Goal: Task Accomplishment & Management: Complete application form

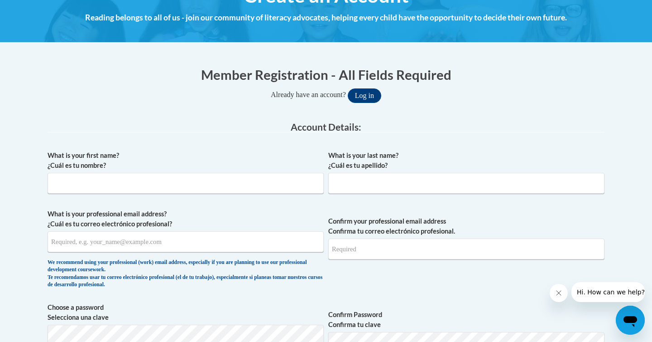
scroll to position [135, 0]
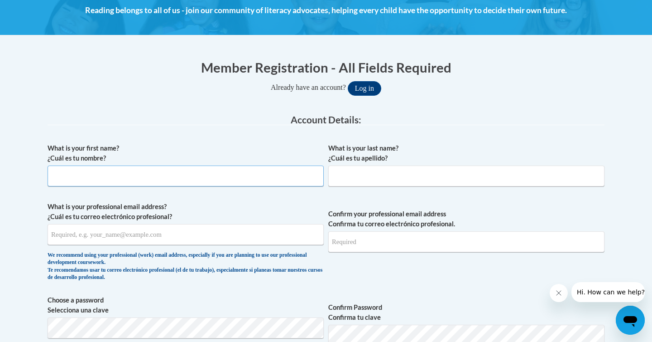
click at [220, 170] on input "What is your first name? ¿Cuál es tu nombre?" at bounding box center [186, 175] width 276 height 21
type input "Brianna"
type input "Foth"
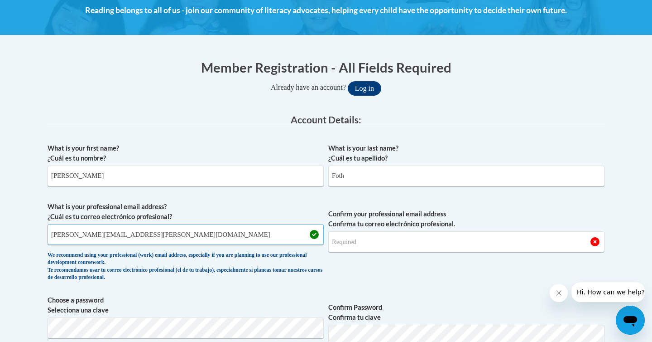
type input "[PERSON_NAME][EMAIL_ADDRESS][PERSON_NAME][DOMAIN_NAME]"
click at [379, 239] on input "Confirm your professional email address Confirma tu correo electrónico profesio…" at bounding box center [466, 241] width 276 height 21
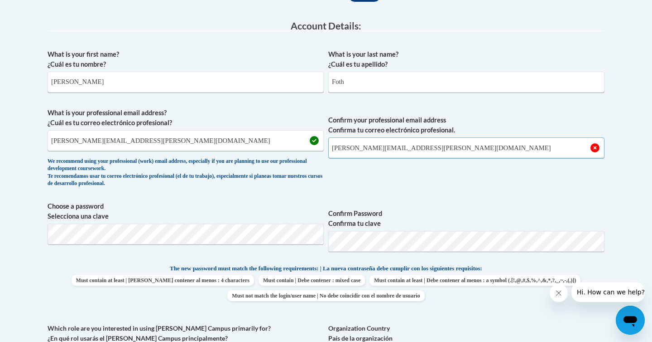
scroll to position [231, 0]
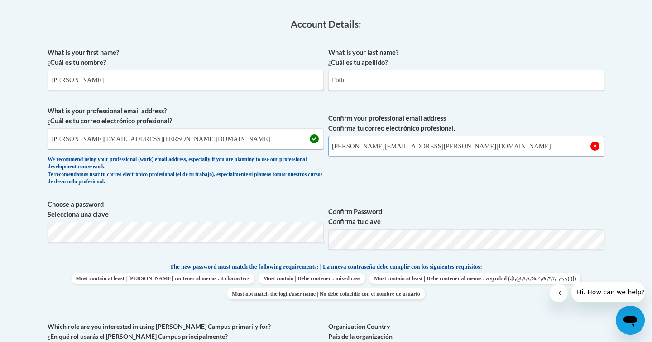
type input "[PERSON_NAME][EMAIL_ADDRESS][PERSON_NAME][DOMAIN_NAME]"
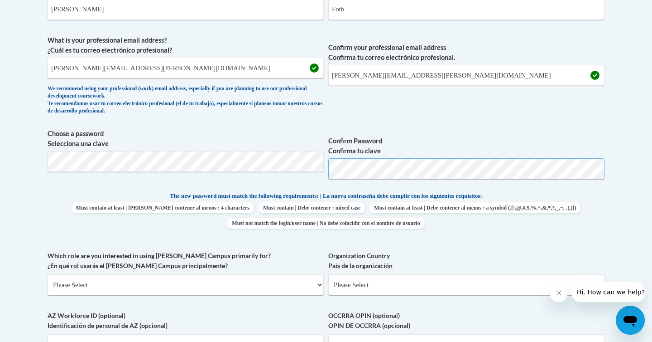
scroll to position [303, 0]
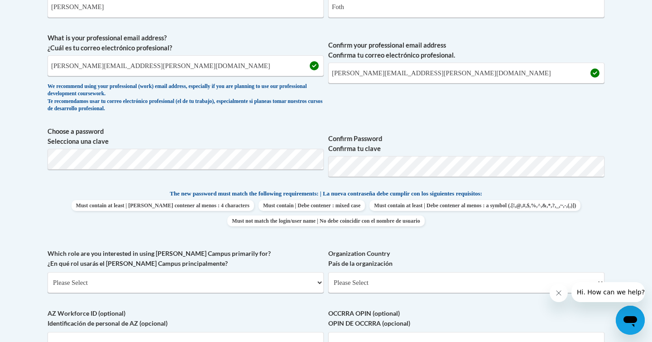
click at [462, 126] on div "What is your first name? ¿Cuál es tu nombre? Brianna What is your last name? ¿C…" at bounding box center [326, 176] width 557 height 413
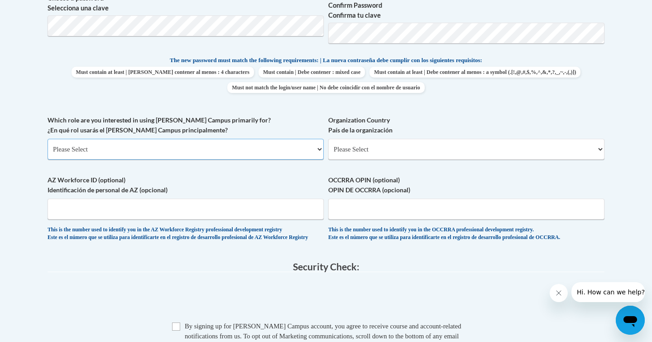
click at [158, 147] on select "Please Select College/University | Colegio/Universidad Community/Nonprofit Part…" at bounding box center [186, 149] width 276 height 21
select select "fbf2d438-af2f-41f8-98f1-81c410e29de3"
click at [48, 139] on select "Please Select College/University | Colegio/Universidad Community/Nonprofit Part…" at bounding box center [186, 149] width 276 height 21
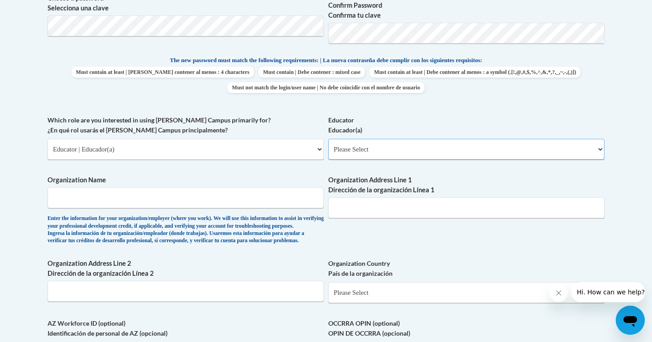
click at [375, 155] on select "Please Select Early Learning/Daycare Teacher/Family Home Care Provider | Maestr…" at bounding box center [466, 149] width 276 height 21
select select "8e40623d-54d0-45cd-9f92-5df65cd3f8cf"
click at [328, 139] on select "Please Select Early Learning/Daycare Teacher/Family Home Care Provider | Maestr…" at bounding box center [466, 149] width 276 height 21
click at [222, 205] on input "Organization Name" at bounding box center [186, 197] width 276 height 21
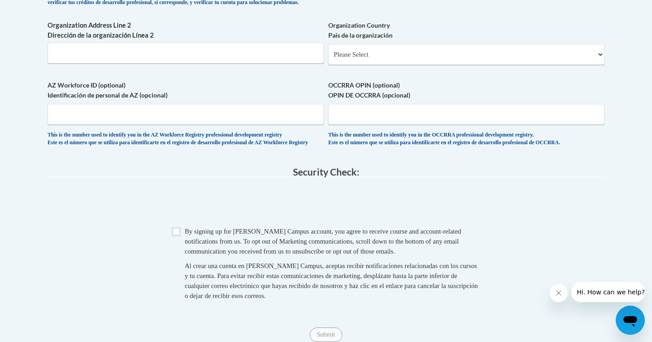
scroll to position [685, 0]
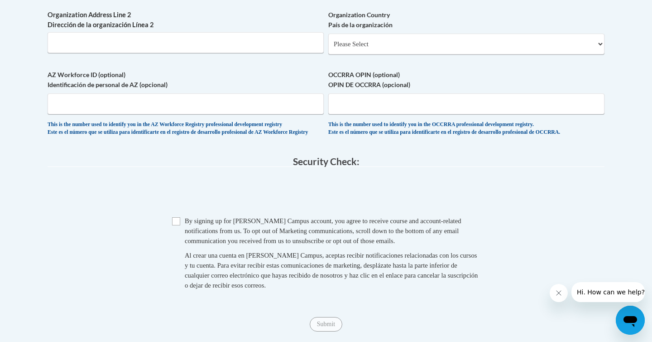
type input "Marion School District"
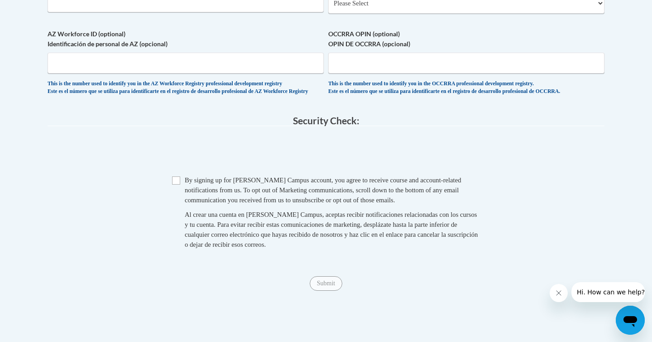
scroll to position [747, 0]
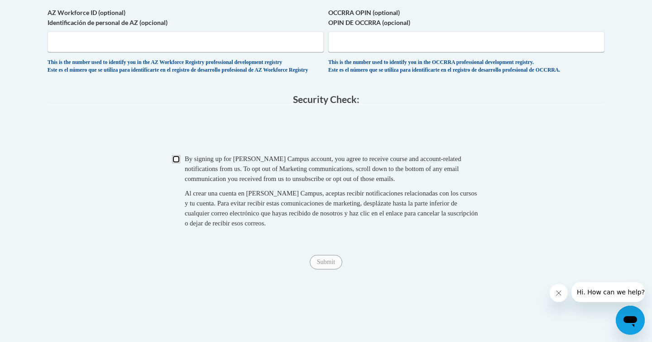
click at [175, 163] on input "Checkbox" at bounding box center [176, 159] width 8 height 8
checkbox input "true"
click at [327, 269] on input "Submit" at bounding box center [326, 262] width 33 height 14
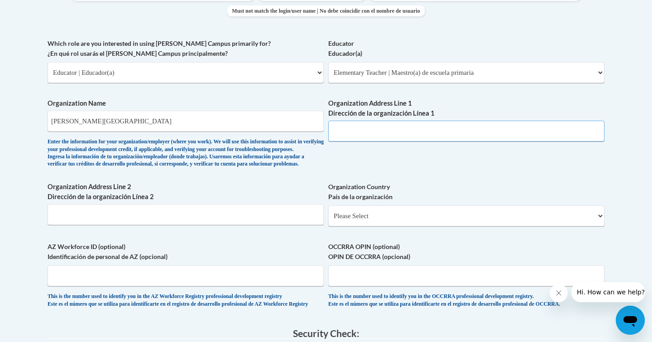
scroll to position [512, 0]
type input "1001 N Main Street"
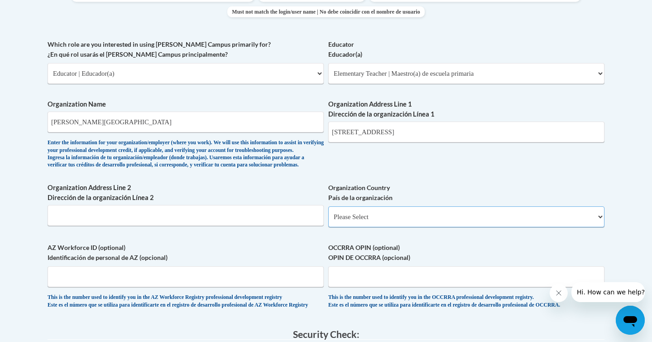
click at [400, 227] on select "Please Select United States | Estados Unidos Outside of the United States | Fue…" at bounding box center [466, 216] width 276 height 21
select select "ad49bcad-a171-4b2e-b99c-48b446064914"
click at [328, 221] on select "Please Select United States | Estados Unidos Outside of the United States | Fue…" at bounding box center [466, 216] width 276 height 21
select select
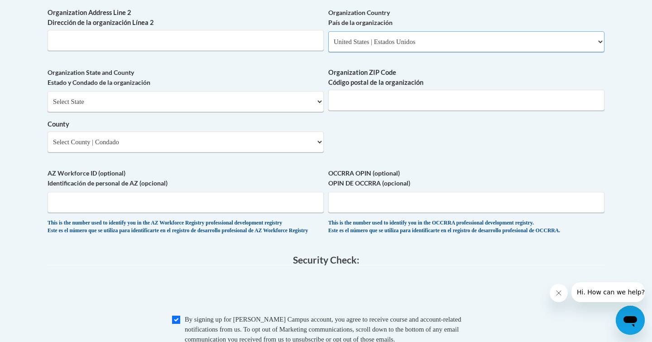
scroll to position [687, 0]
click at [367, 111] on input "Organization ZIP Code Código postal de la organización" at bounding box center [466, 100] width 276 height 21
type input "54950"
click at [283, 130] on label "County" at bounding box center [186, 125] width 276 height 10
click at [269, 112] on select "Select State Alabama Alaska Arizona Arkansas California Colorado Connecticut De…" at bounding box center [186, 101] width 276 height 21
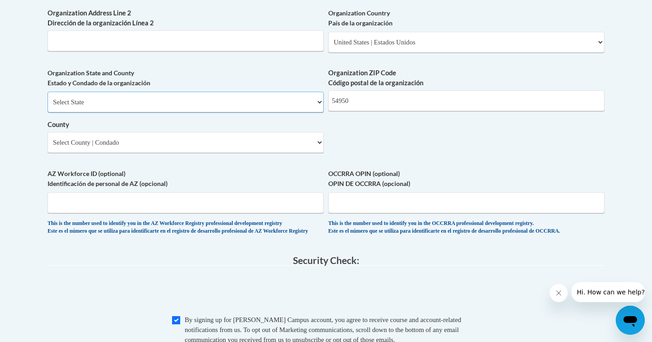
select select "[US_STATE]"
click at [48, 106] on select "Select State Alabama Alaska Arizona Arkansas California Colorado Connecticut De…" at bounding box center [186, 101] width 276 height 21
click at [187, 153] on select "County" at bounding box center [186, 142] width 276 height 21
click at [187, 153] on select "Select County Adams Ashland Barron Bayfield Brown Buffalo Burnett Calumet Chipp…" at bounding box center [186, 142] width 276 height 21
click at [285, 159] on div "Organization State and County Estado y Condado de la organización Select State …" at bounding box center [186, 113] width 276 height 91
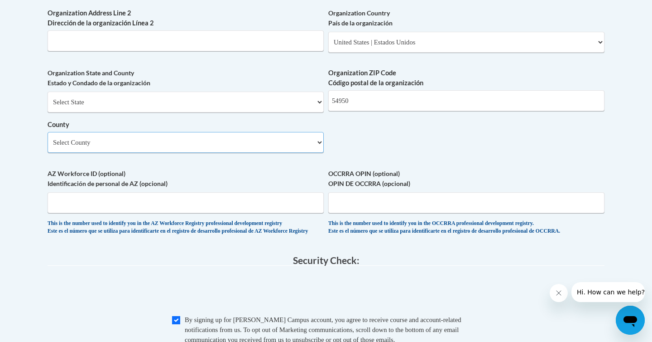
click at [268, 152] on select "Select County Adams Ashland Barron Bayfield Brown Buffalo Burnett Calumet Chipp…" at bounding box center [186, 142] width 276 height 21
select select "Waupaca"
click at [48, 146] on select "Select County Adams Ashland Barron Bayfield Brown Buffalo Burnett Calumet Chipp…" at bounding box center [186, 142] width 276 height 21
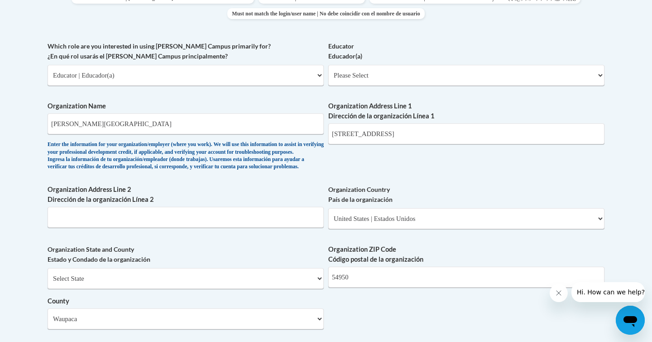
scroll to position [497, 0]
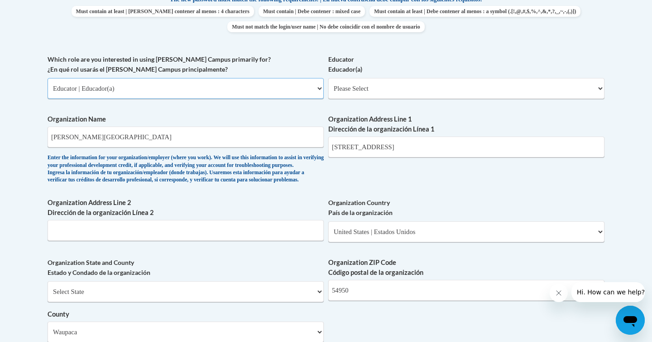
click at [212, 83] on select "Please Select College/University | Colegio/Universidad Community/Nonprofit Part…" at bounding box center [186, 88] width 276 height 21
click at [48, 78] on select "Please Select College/University | Colegio/Universidad Community/Nonprofit Part…" at bounding box center [186, 88] width 276 height 21
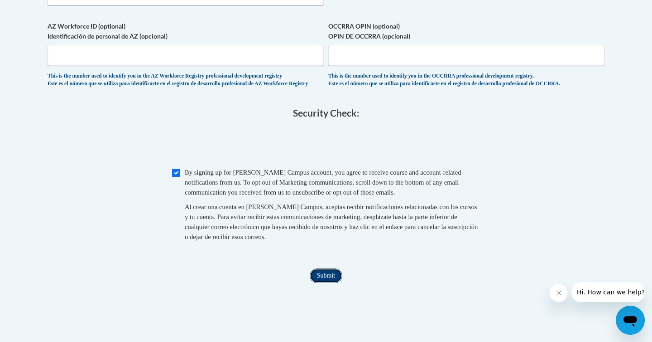
click at [329, 283] on input "Submit" at bounding box center [326, 275] width 33 height 14
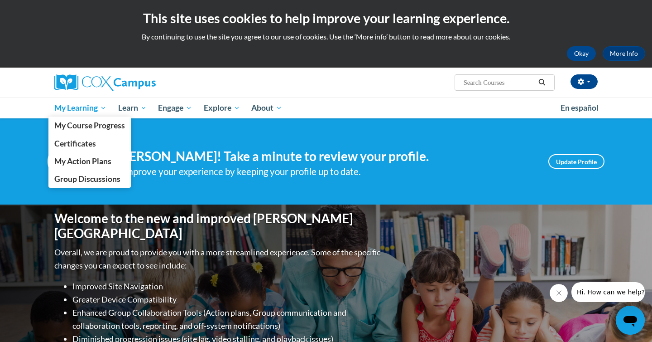
click at [82, 113] on link "My Learning" at bounding box center [80, 107] width 64 height 21
click at [105, 163] on span "My Action Plans" at bounding box center [82, 161] width 57 height 10
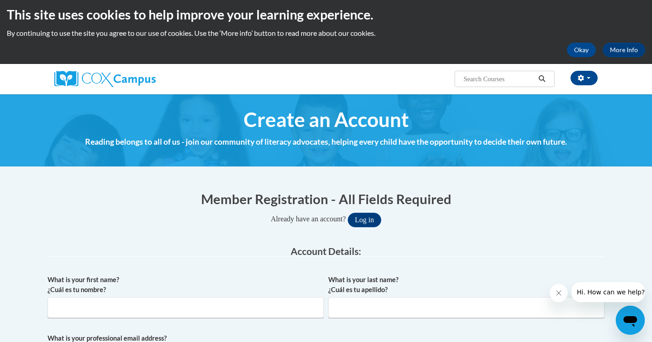
scroll to position [5, 0]
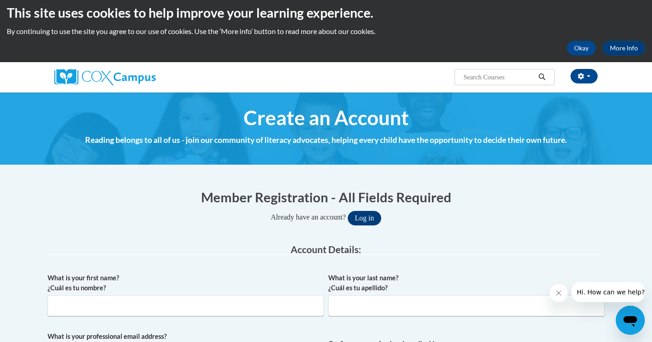
type input "[PERSON_NAME][EMAIL_ADDRESS][PERSON_NAME][DOMAIN_NAME]"
click at [371, 214] on button "Log in" at bounding box center [365, 218] width 34 height 14
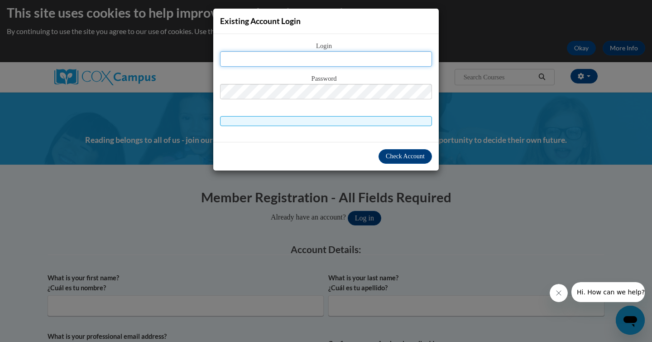
click at [259, 57] on input "text" at bounding box center [326, 58] width 212 height 15
click at [332, 50] on span "Login" at bounding box center [326, 46] width 212 height 10
click at [334, 64] on input "text" at bounding box center [326, 58] width 212 height 15
type input "[PERSON_NAME][EMAIL_ADDRESS][PERSON_NAME][DOMAIN_NAME]"
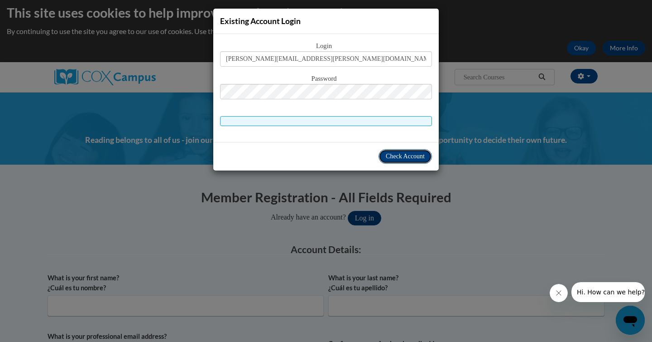
click at [393, 159] on button "Check Account" at bounding box center [405, 156] width 53 height 14
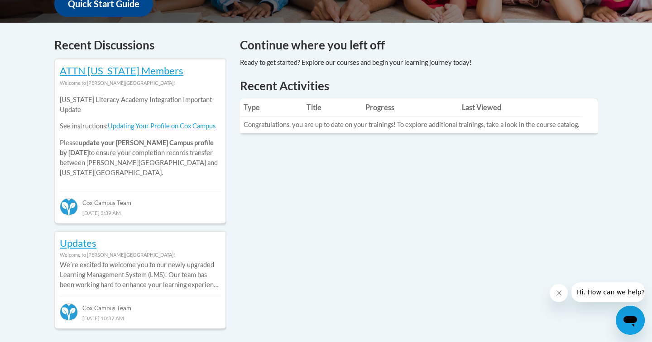
scroll to position [367, 0]
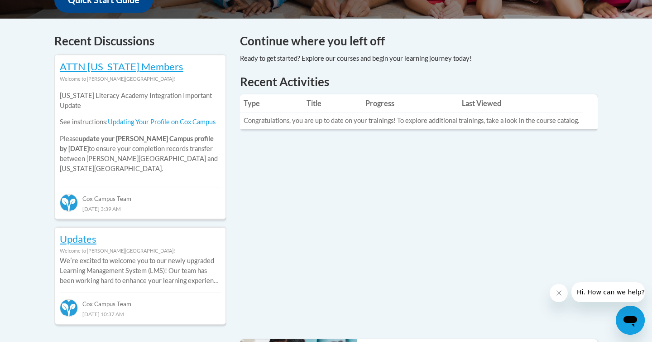
click at [335, 119] on td "Congratulations, you are up to date on your trainings! To explore additional tr…" at bounding box center [411, 120] width 343 height 17
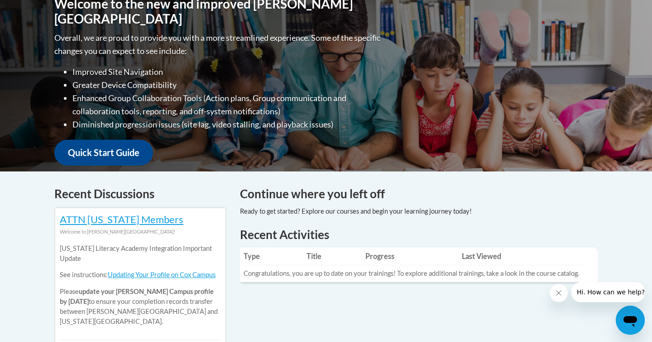
scroll to position [0, 0]
